Goal: Navigation & Orientation: Find specific page/section

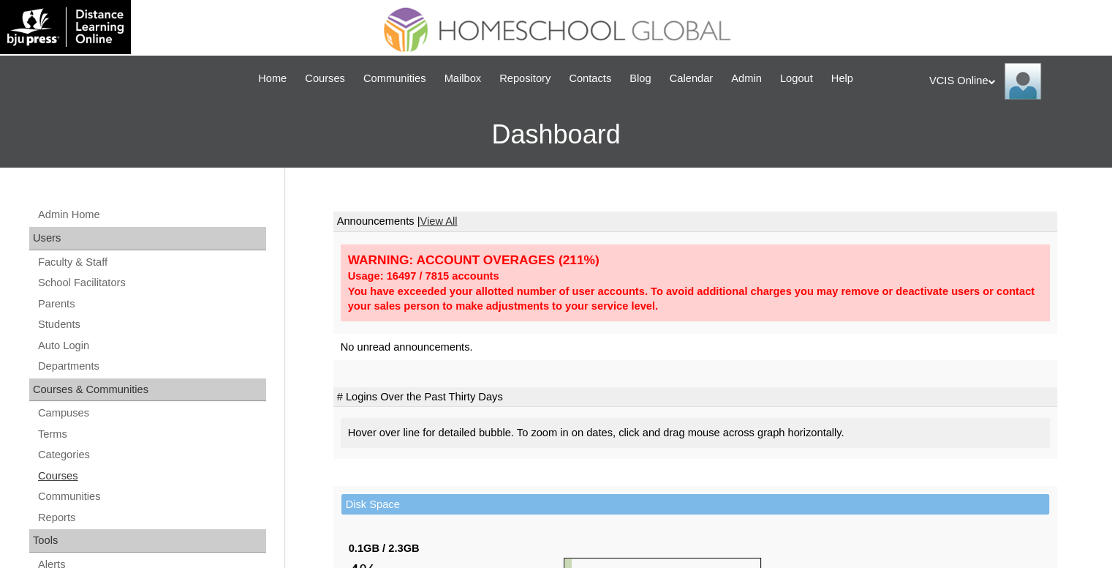
click at [64, 472] on link "Courses" at bounding box center [152, 476] width 230 height 18
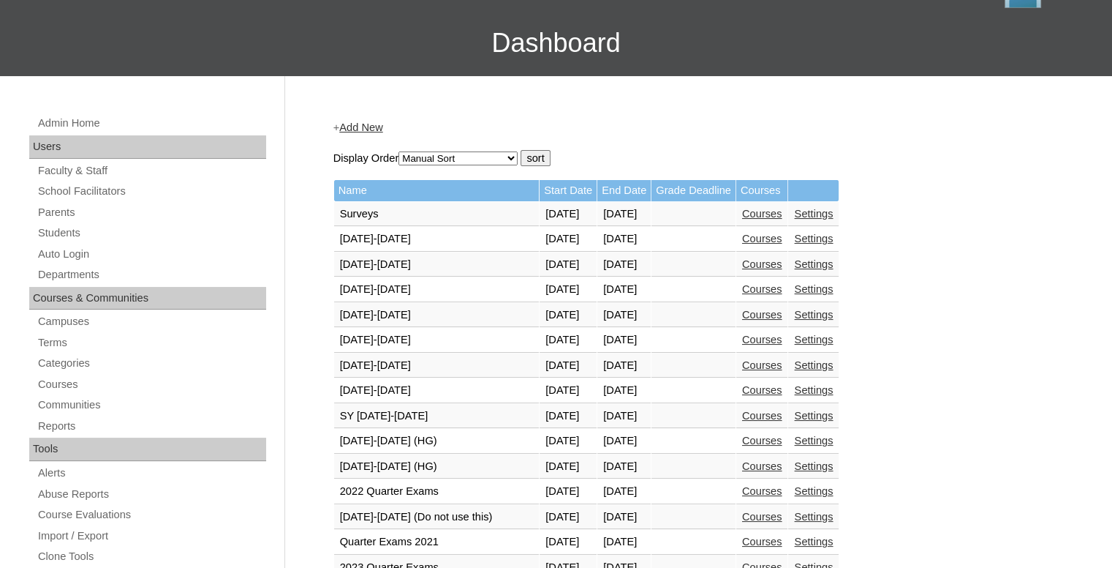
scroll to position [219, 0]
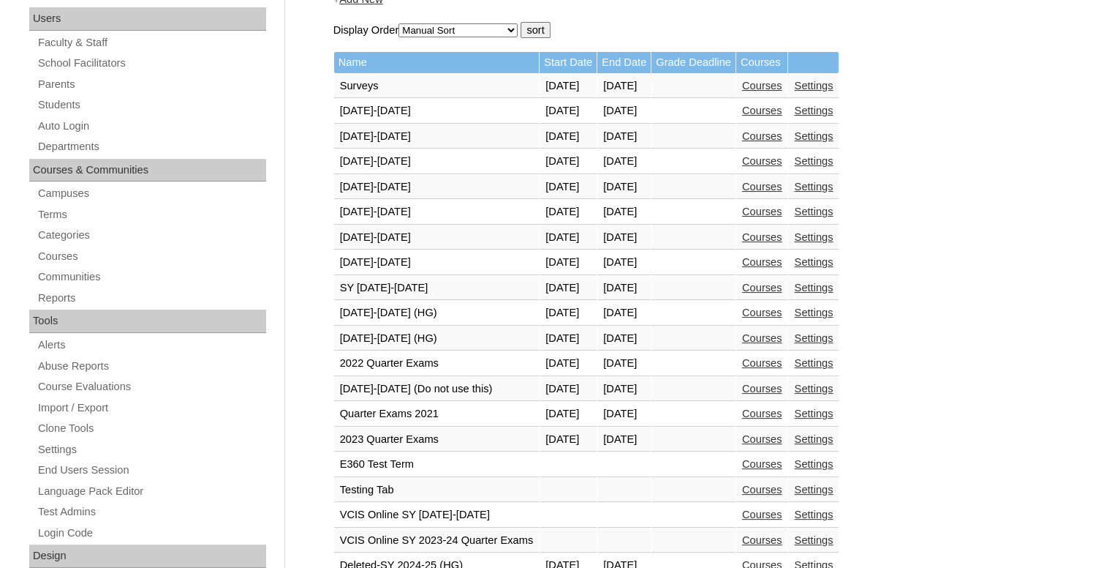
click at [783, 341] on link "Courses" at bounding box center [762, 338] width 40 height 12
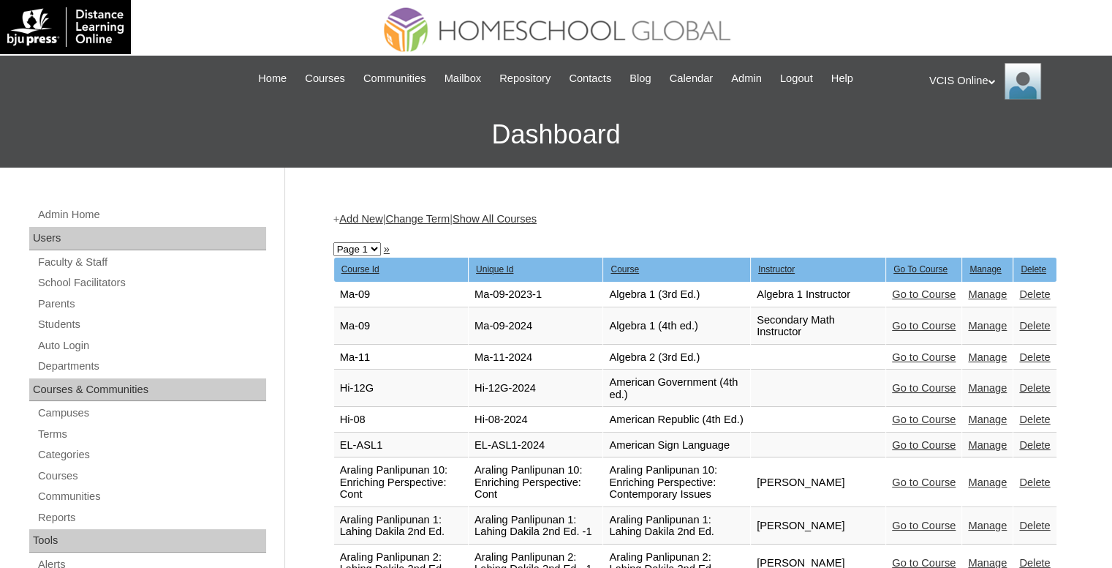
click at [537, 220] on link "Show All Courses" at bounding box center [495, 219] width 84 height 12
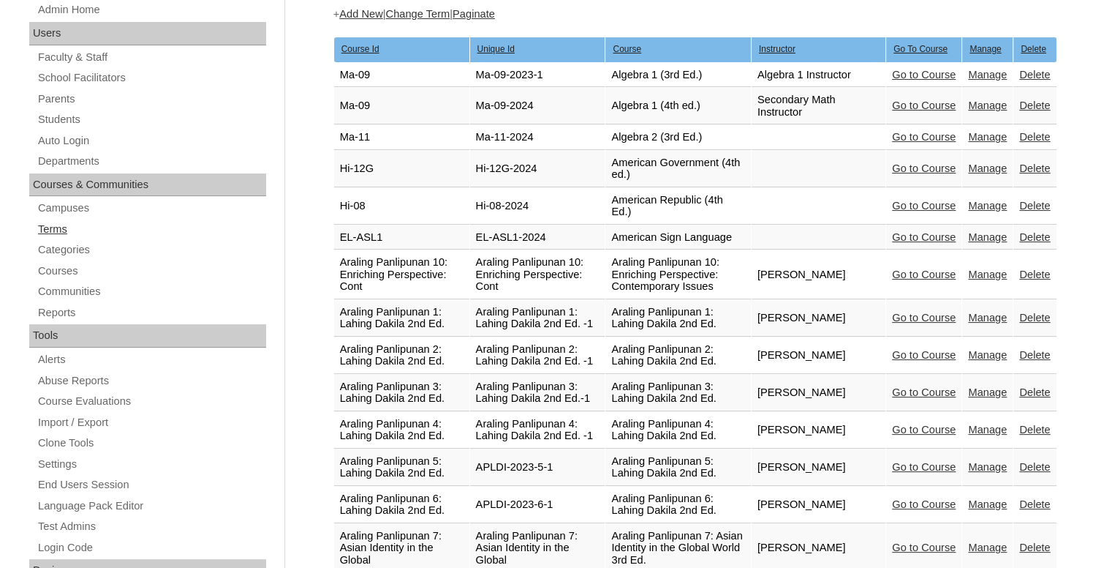
scroll to position [146, 0]
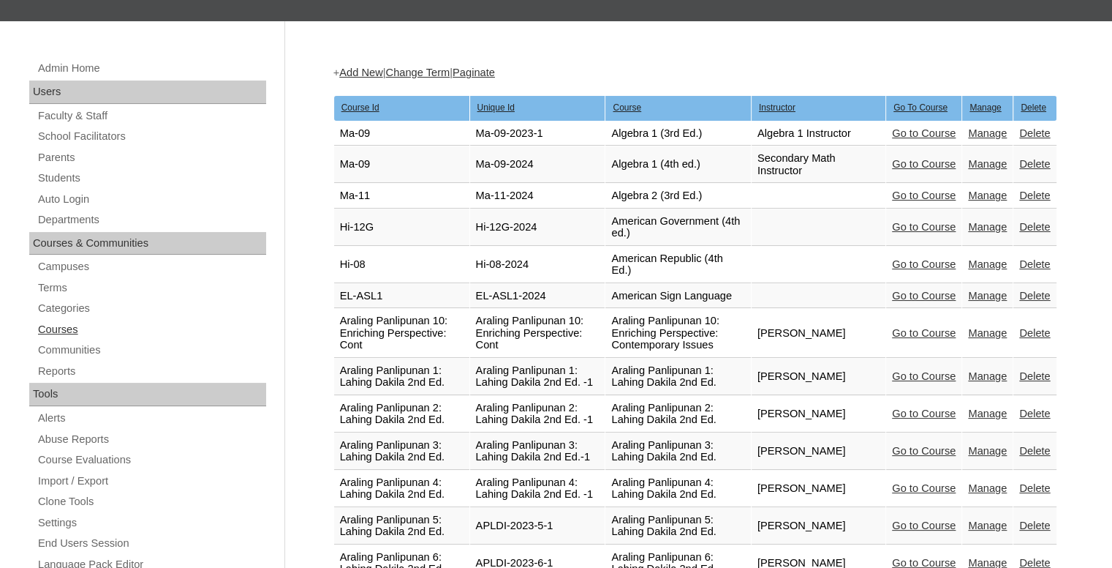
click at [66, 323] on link "Courses" at bounding box center [152, 329] width 230 height 18
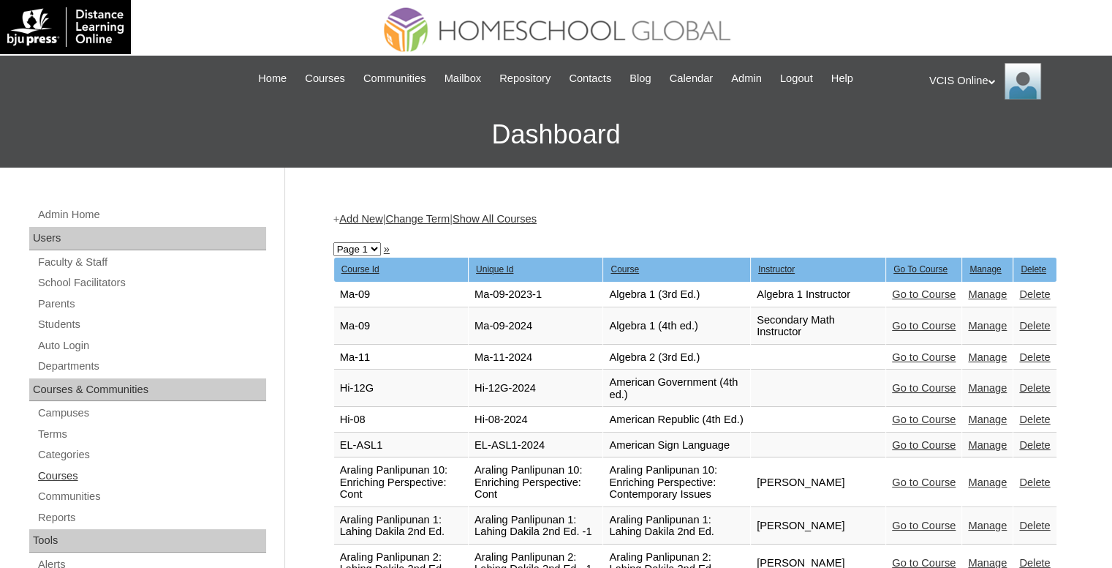
click at [65, 479] on link "Courses" at bounding box center [152, 476] width 230 height 18
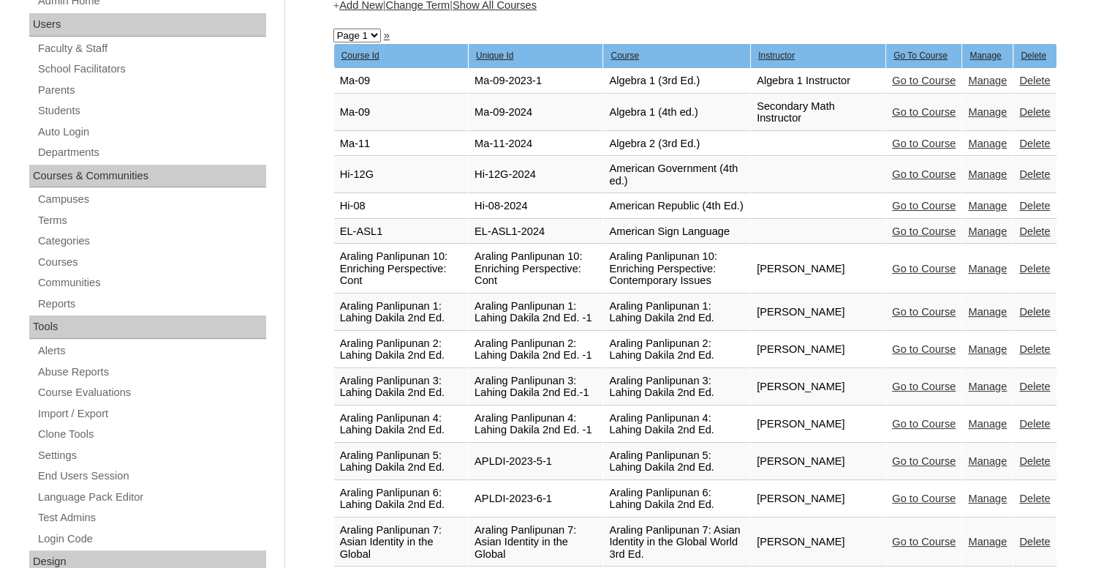
scroll to position [73, 0]
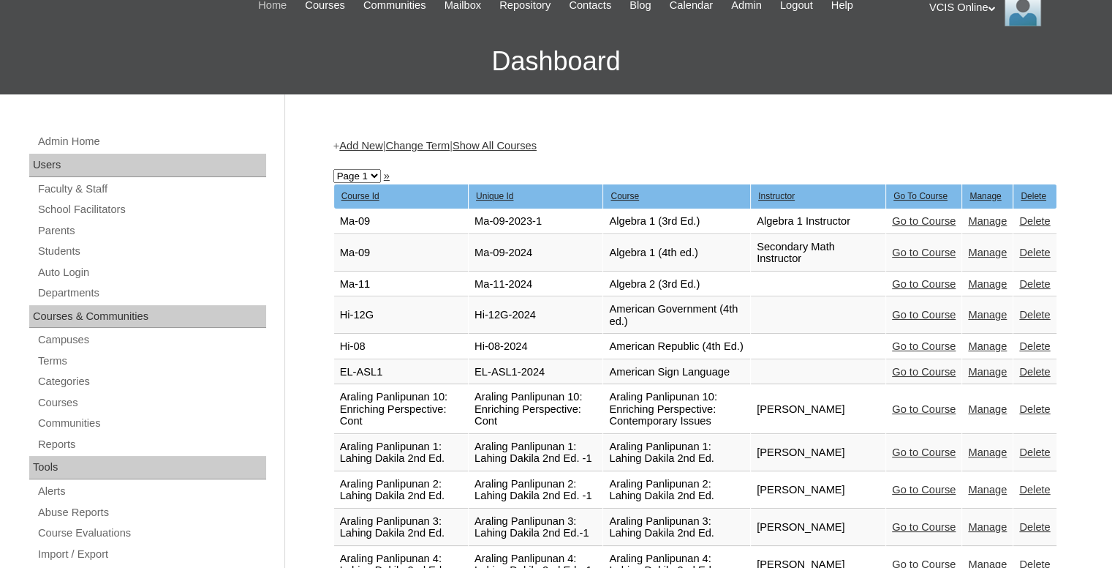
click at [258, 4] on span "Home" at bounding box center [272, 5] width 29 height 17
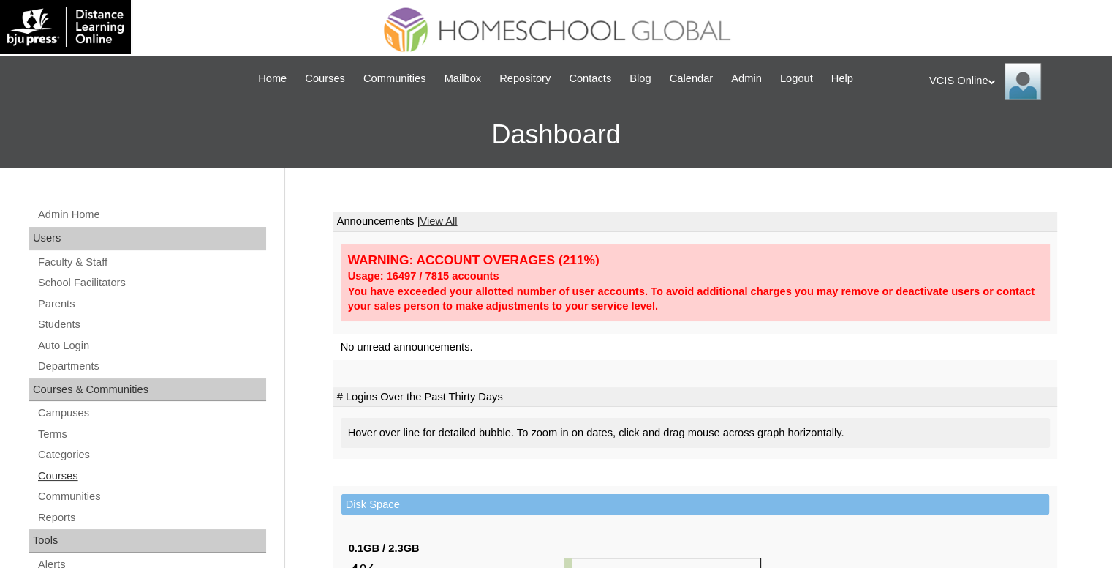
click at [51, 478] on link "Courses" at bounding box center [152, 476] width 230 height 18
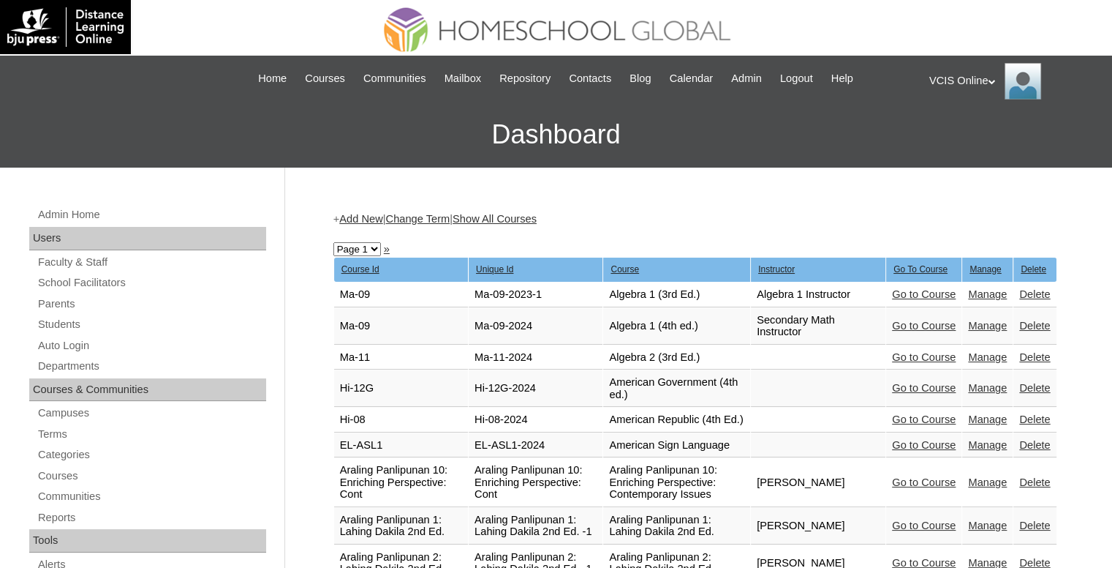
click at [537, 214] on link "Show All Courses" at bounding box center [495, 219] width 84 height 12
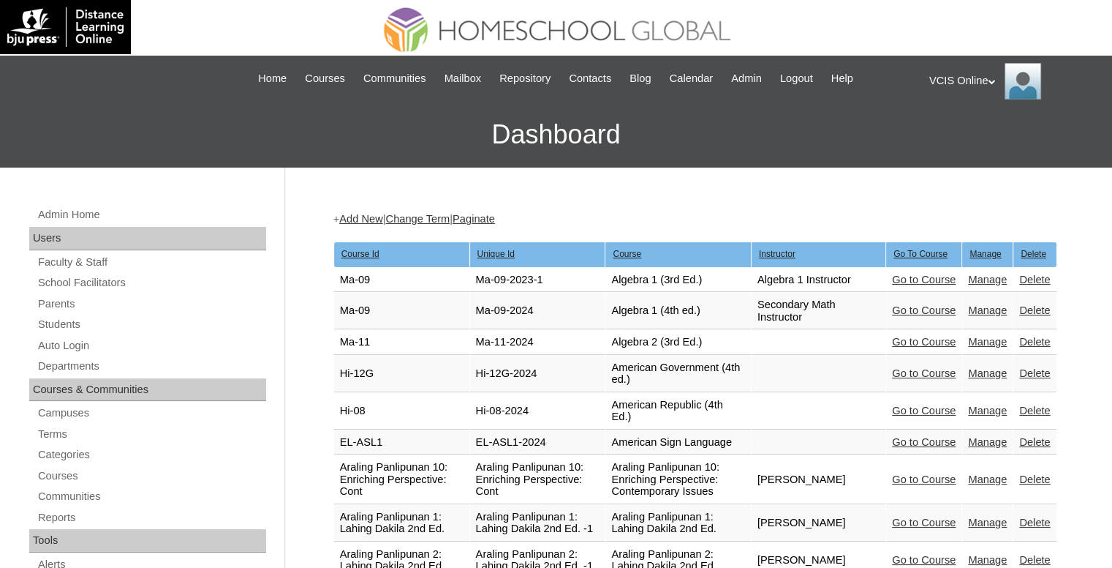
click at [427, 211] on div "+ Add New | Change Term | Paginate" at bounding box center [696, 218] width 724 height 15
click at [434, 214] on link "Change Term" at bounding box center [417, 219] width 64 height 12
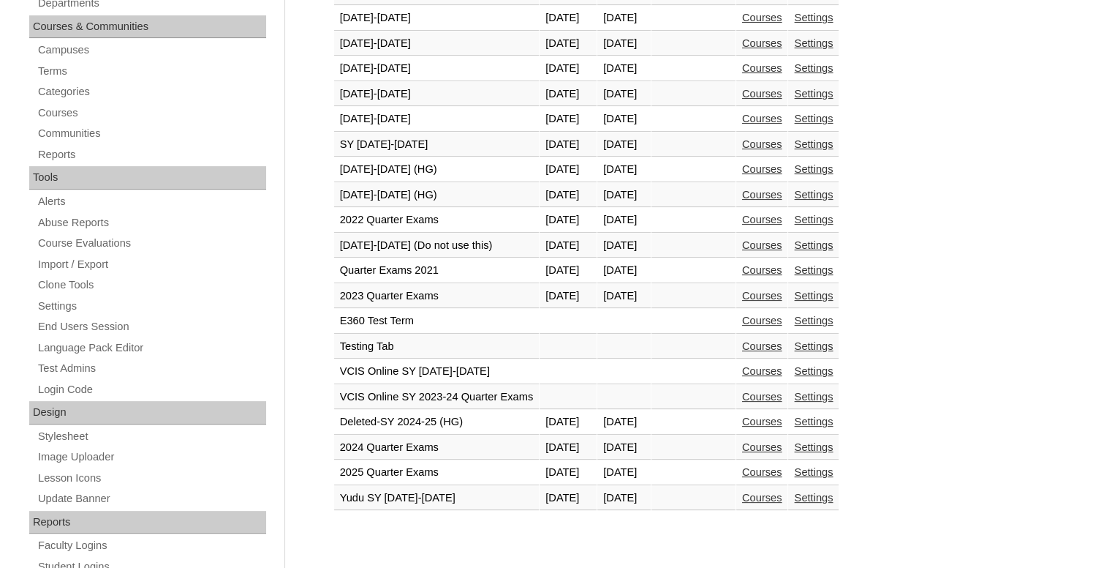
scroll to position [293, 0]
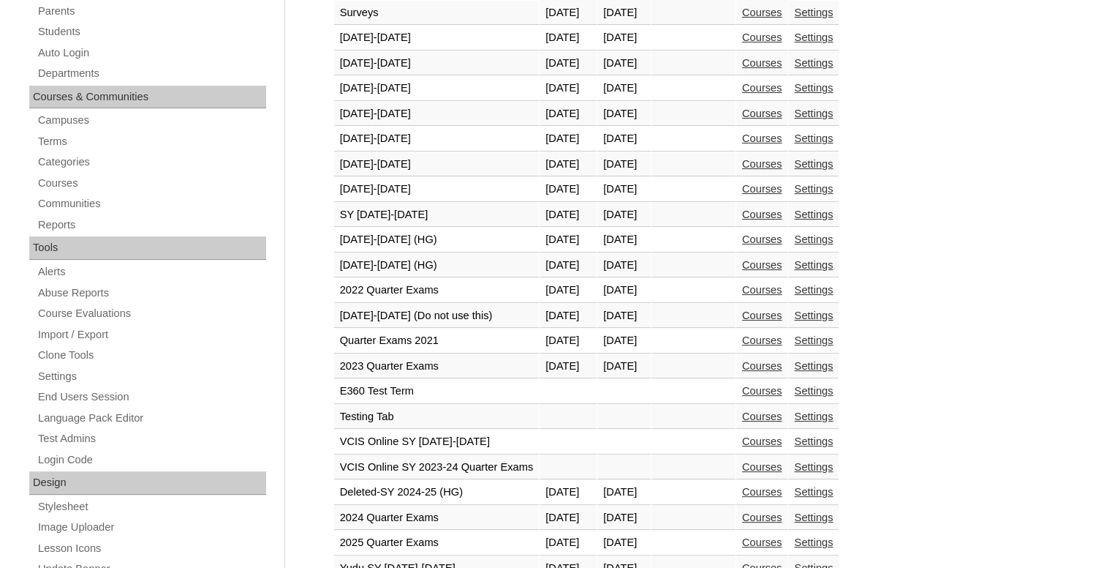
click at [783, 261] on link "Courses" at bounding box center [762, 265] width 40 height 12
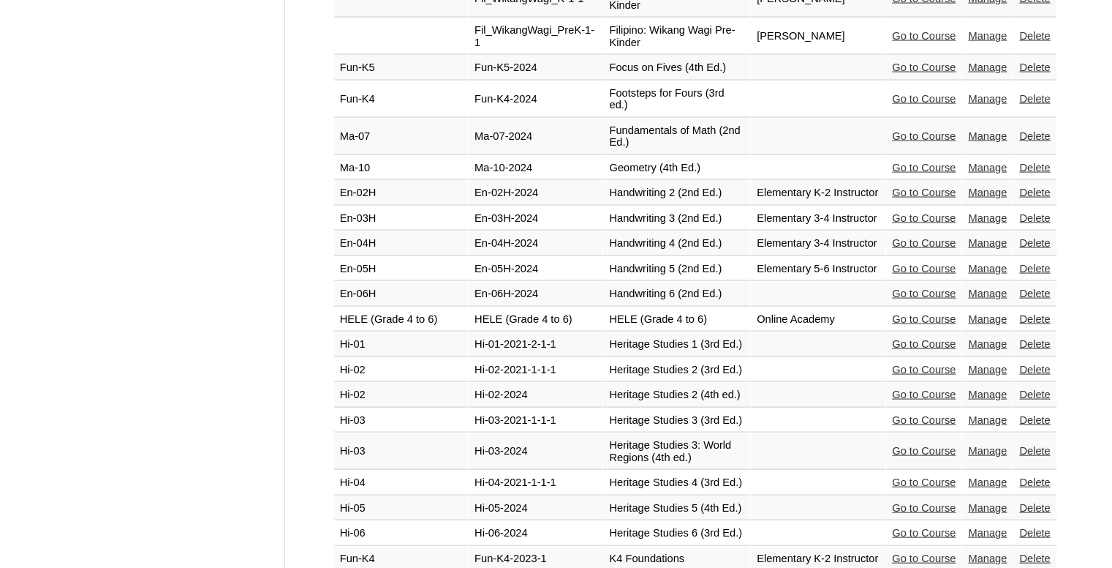
scroll to position [3204, 0]
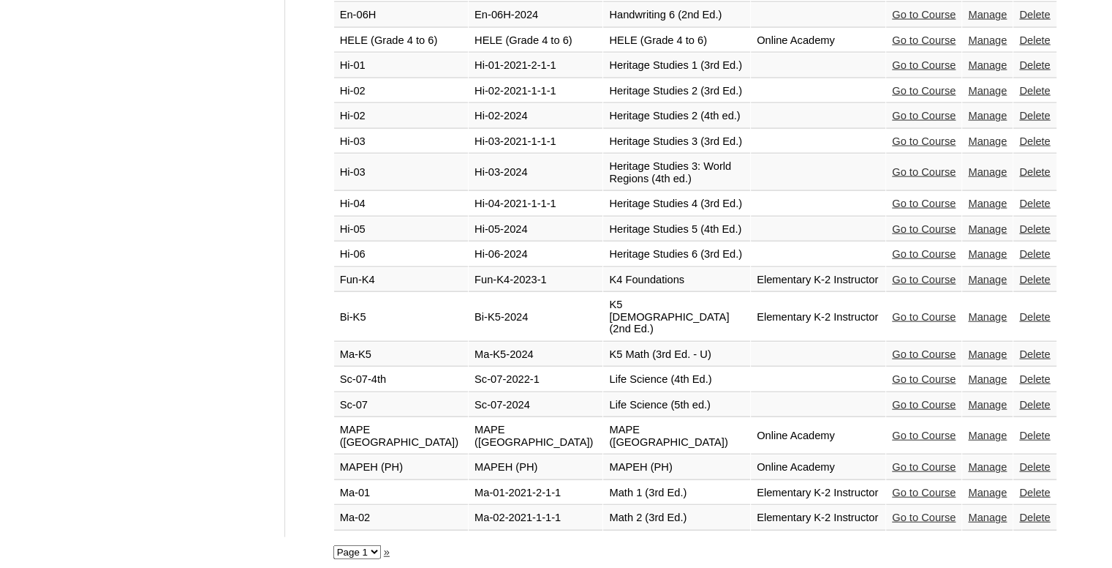
click at [374, 547] on select "Page 1 Page 2" at bounding box center [358, 552] width 48 height 14
select select "admin_courses.php?semester=50&page=2"
click at [334, 545] on select "Page 1 Page 2" at bounding box center [358, 552] width 48 height 14
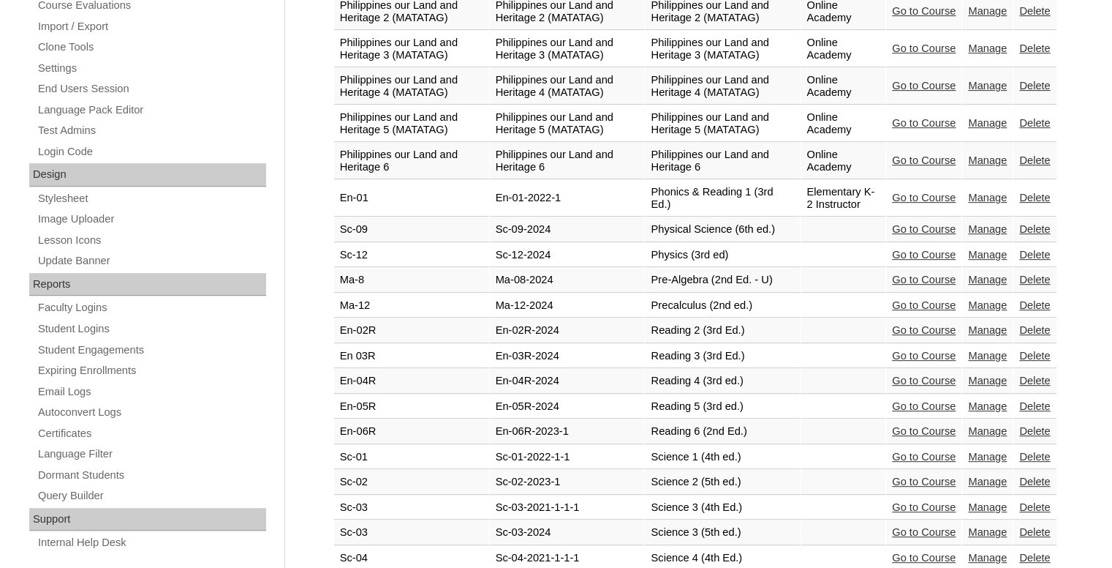
scroll to position [899, 0]
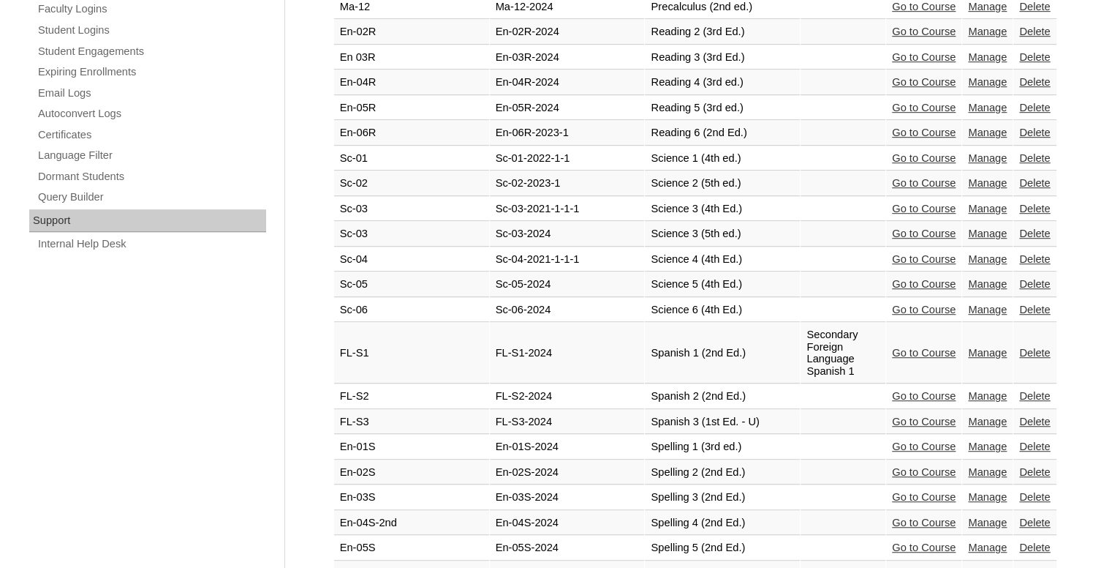
click at [892, 239] on link "Go to Course" at bounding box center [924, 233] width 64 height 12
